Goal: Task Accomplishment & Management: Check status

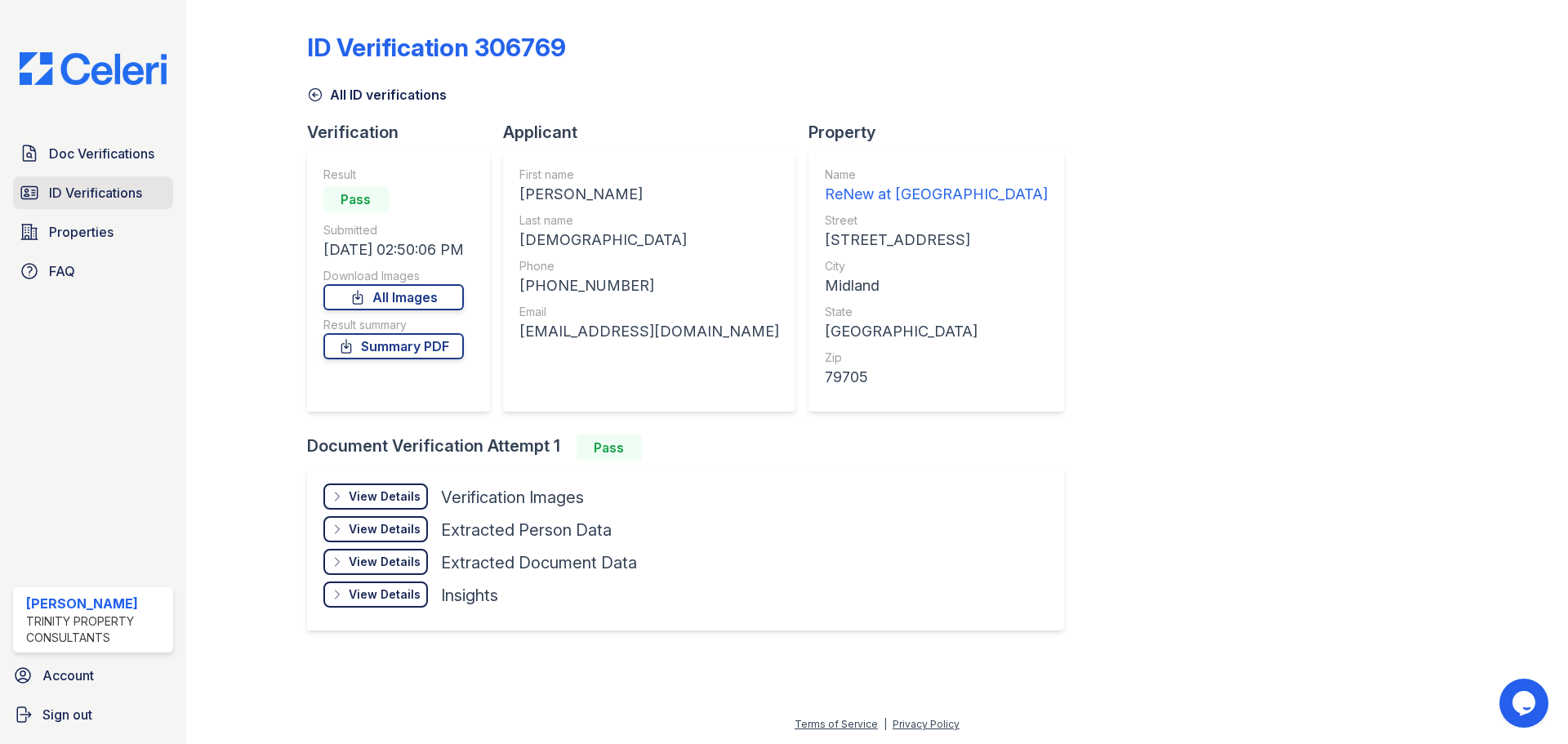
click at [119, 195] on span "ID Verifications" at bounding box center [96, 192] width 93 height 20
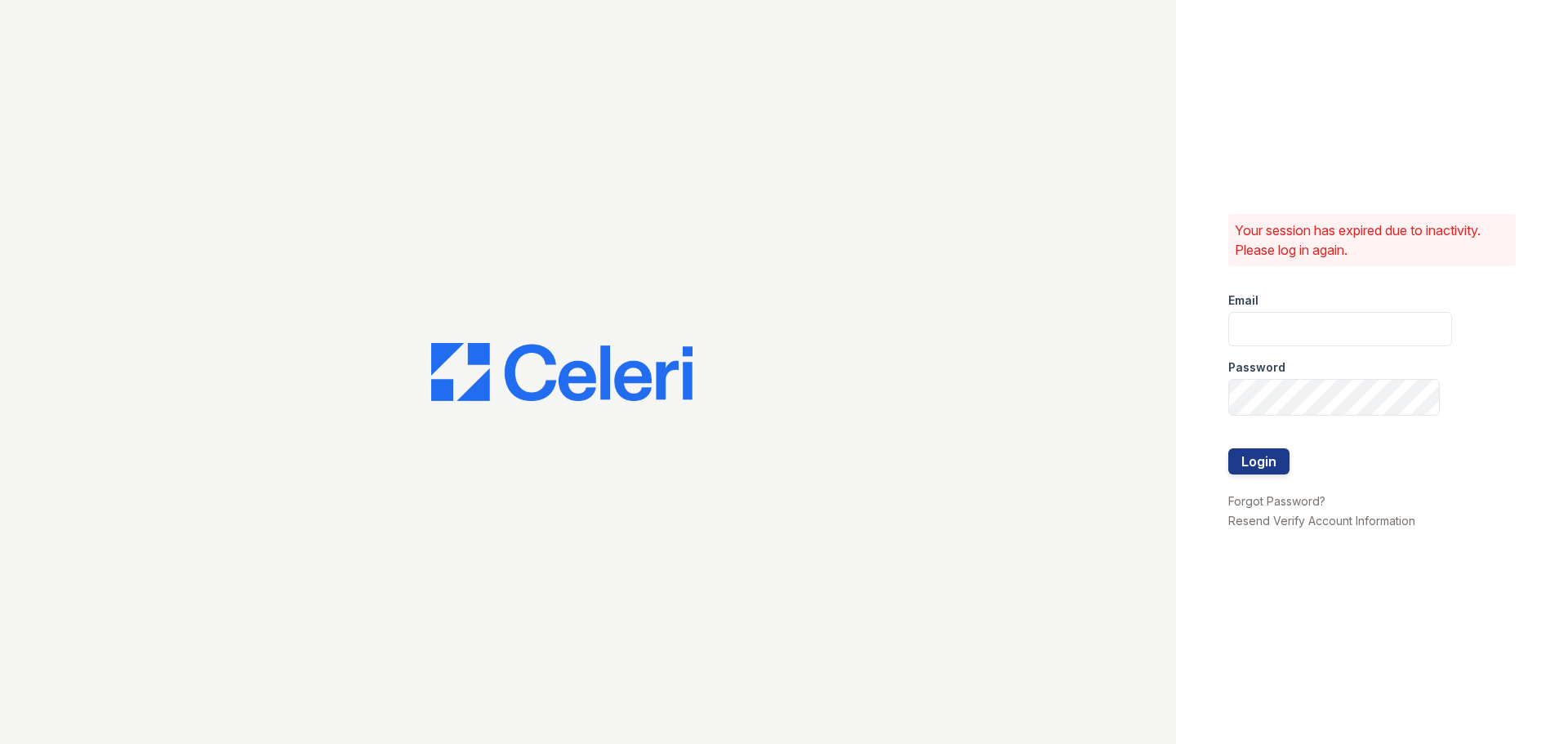
type input "spuga@trinity-pm.com"
click at [1272, 458] on button "Login" at bounding box center [1258, 462] width 61 height 26
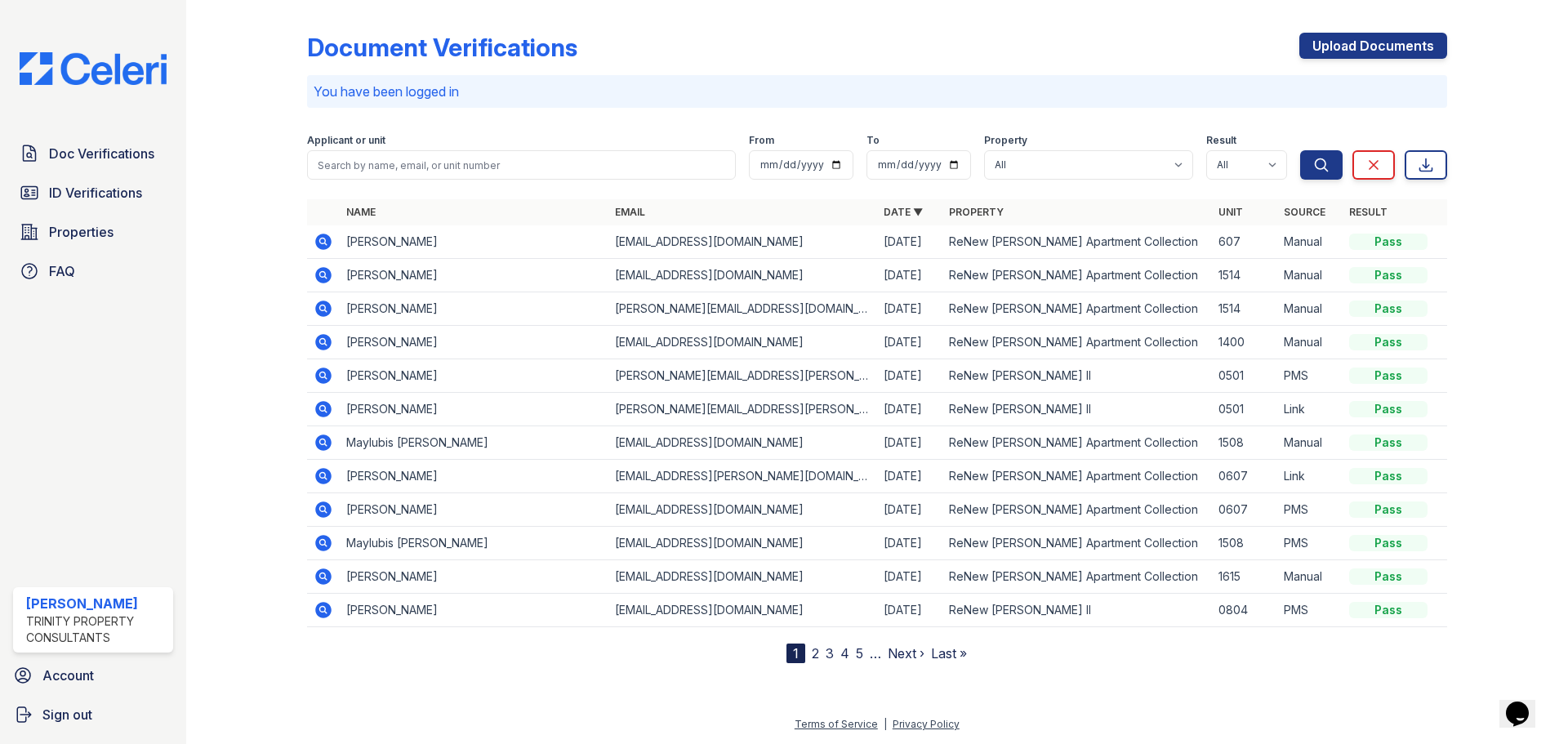
click at [111, 224] on div "Doc Verifications ID Verifications Properties FAQ" at bounding box center [93, 212] width 173 height 151
click at [115, 202] on span "ID Verifications" at bounding box center [96, 192] width 93 height 20
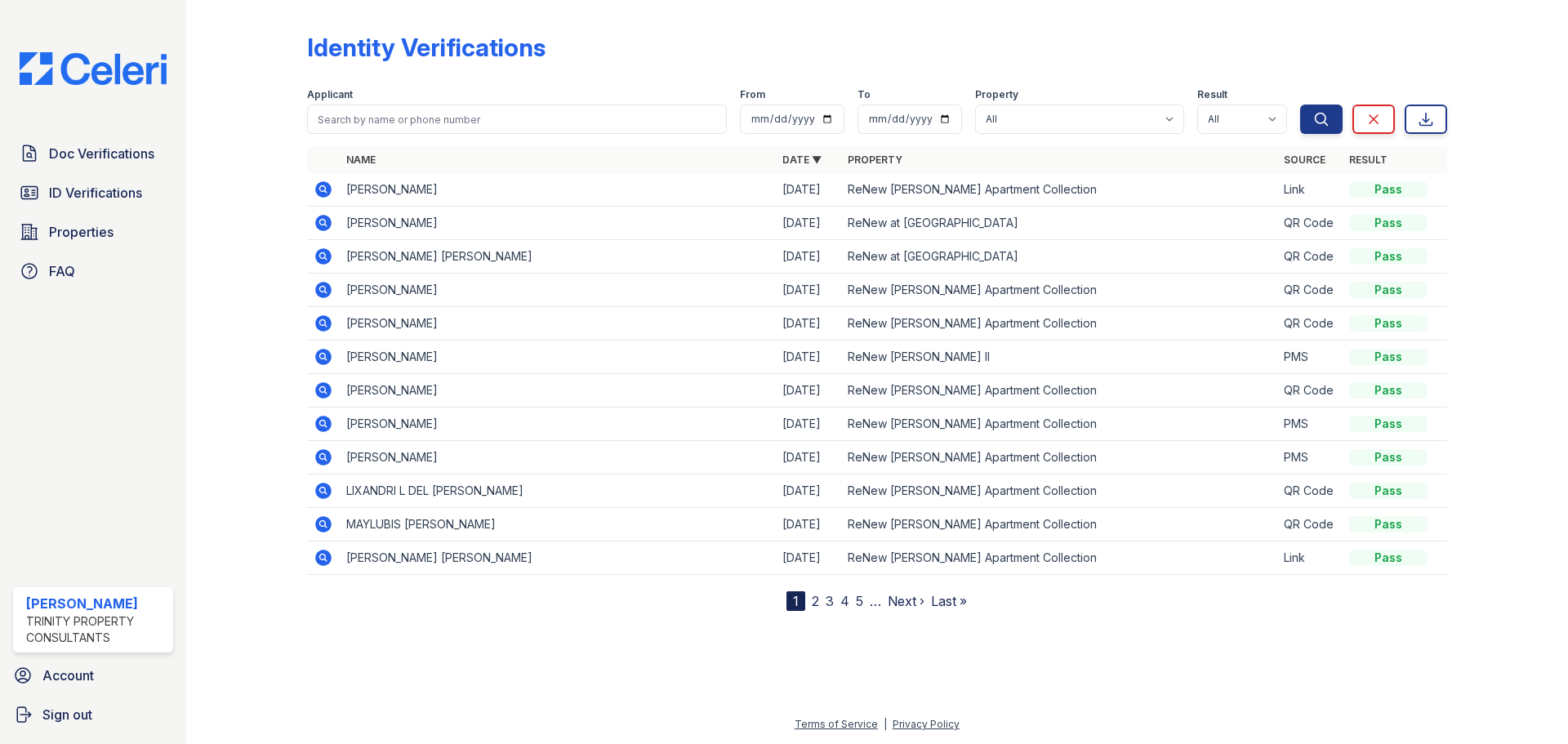
click at [333, 232] on icon at bounding box center [323, 223] width 20 height 20
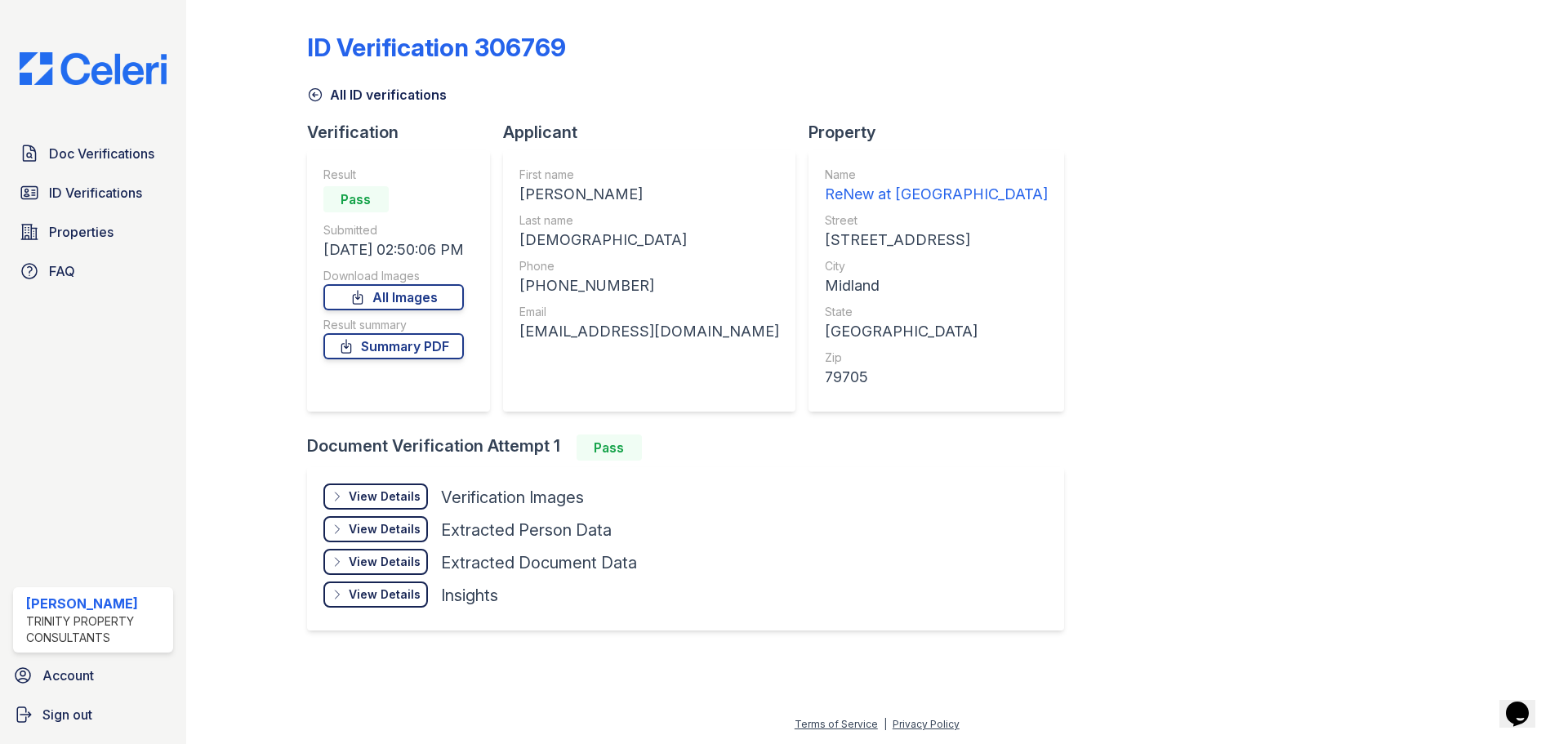
click at [629, 343] on div "[EMAIL_ADDRESS][DOMAIN_NAME]" at bounding box center [649, 332] width 260 height 23
copy div "[EMAIL_ADDRESS][DOMAIN_NAME]"
